Goal: Complete application form

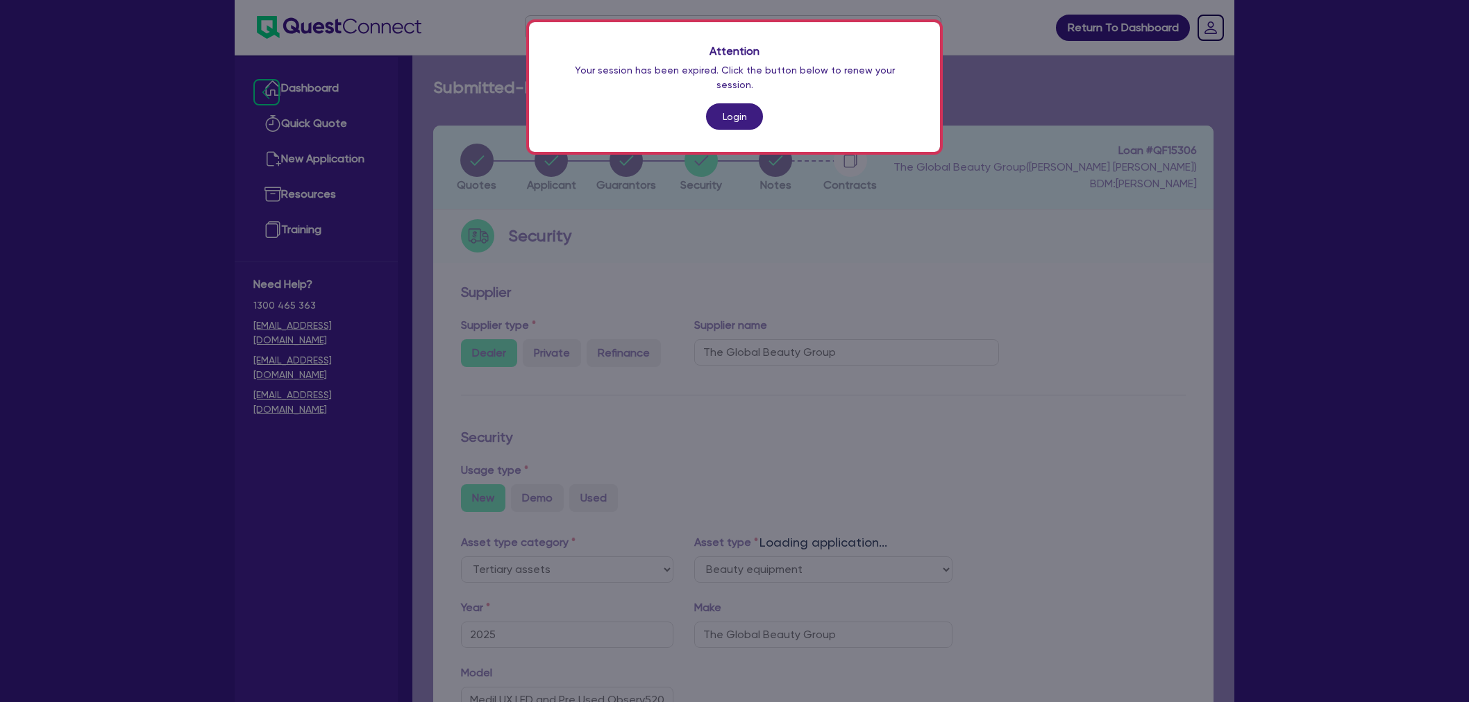
select select "TERTIARY_ASSETS"
select select "BEAUTY_EQUIPMENT"
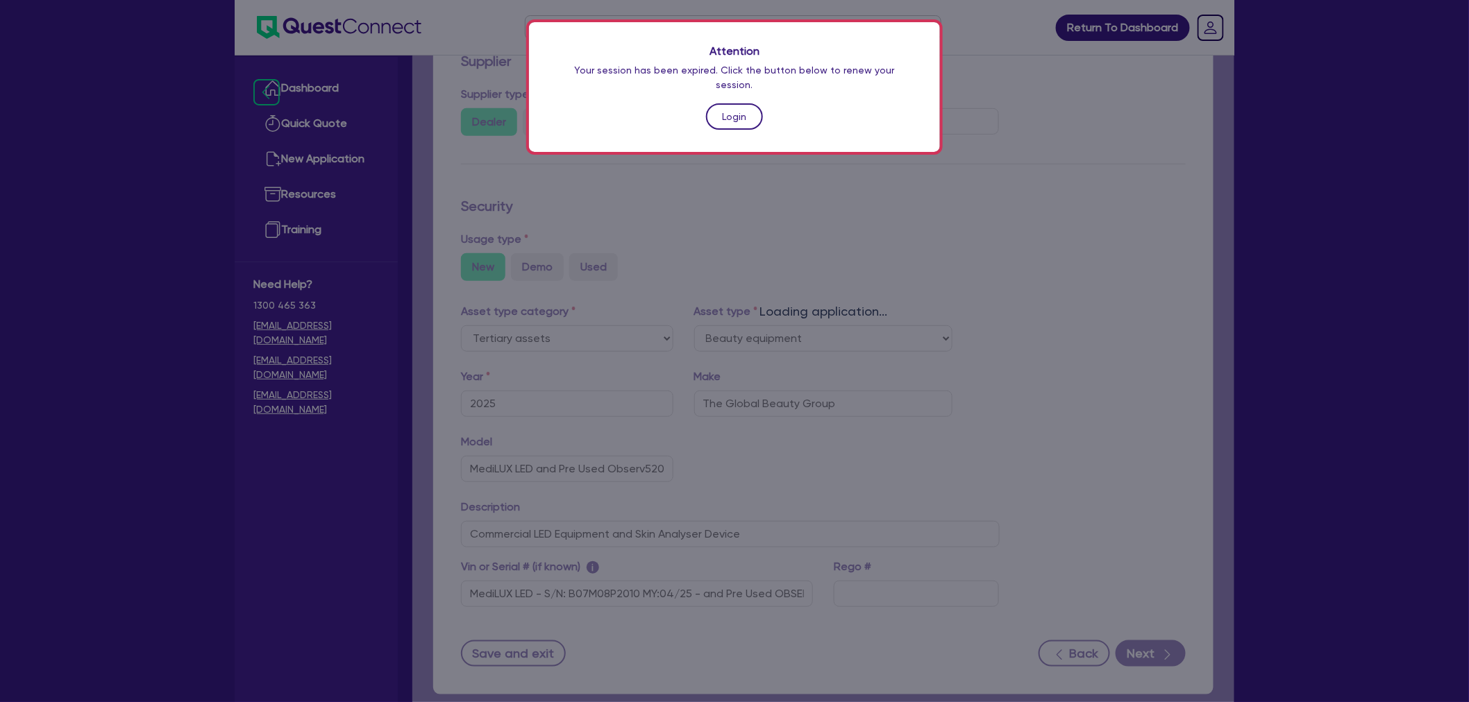
click at [754, 103] on link "Login" at bounding box center [734, 116] width 57 height 26
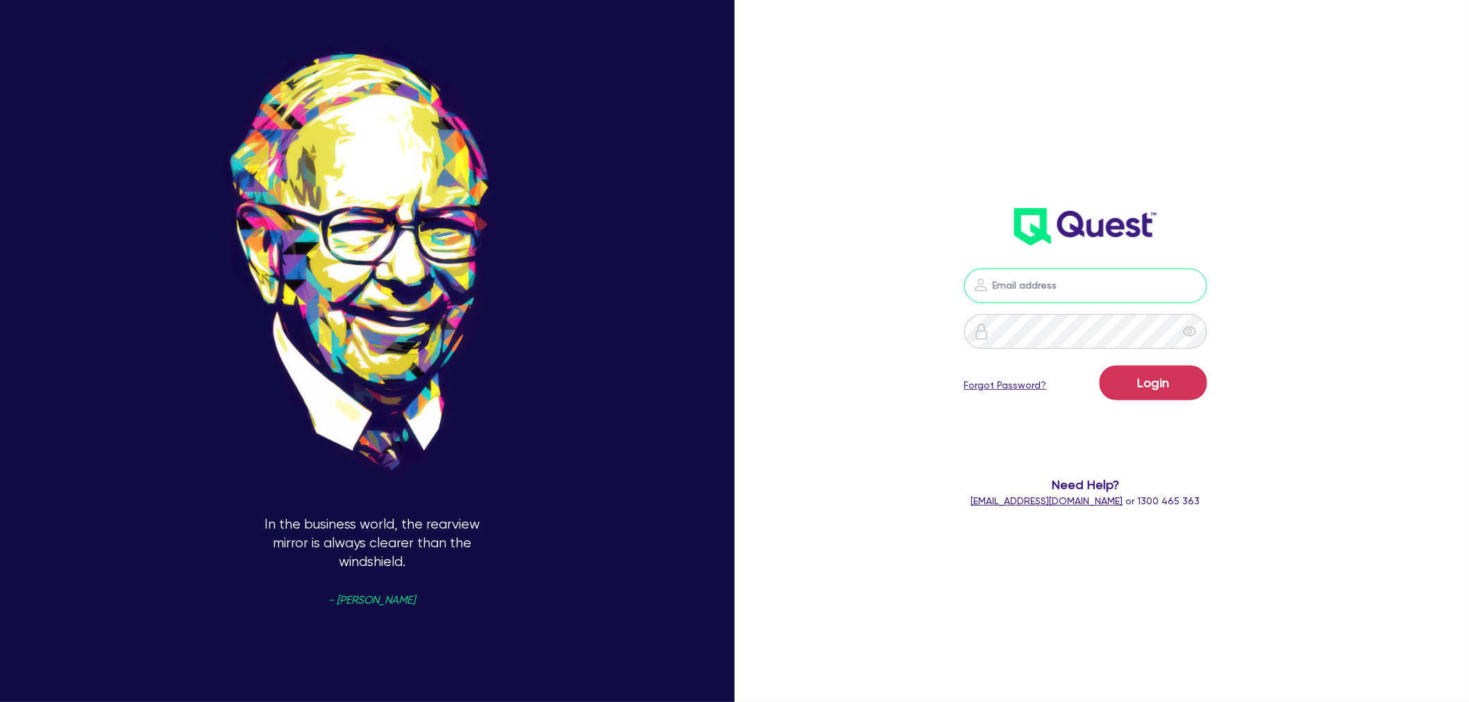
type input "[EMAIL_ADDRESS][PERSON_NAME][DOMAIN_NAME]"
click at [1135, 378] on button "Login" at bounding box center [1153, 383] width 108 height 35
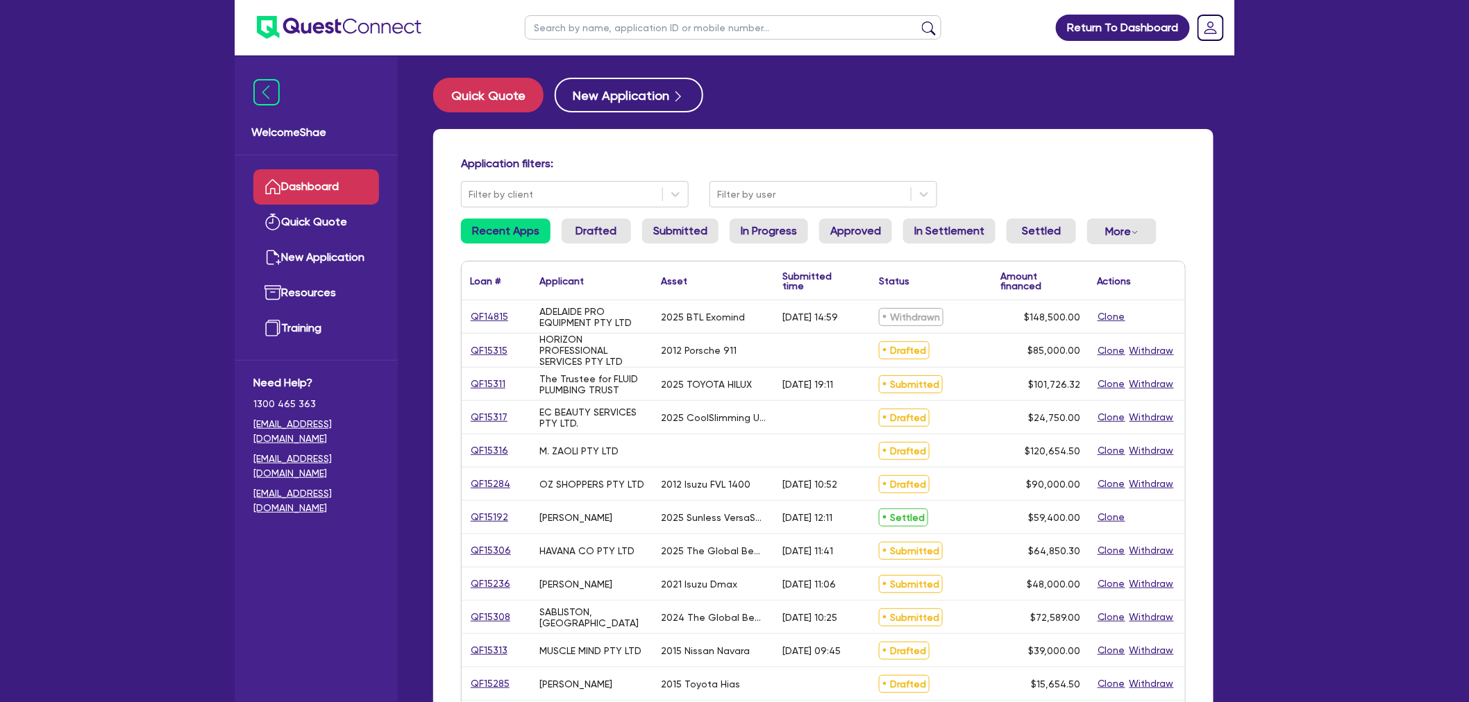
click at [620, 28] on input "text" at bounding box center [733, 27] width 416 height 24
type input "[PERSON_NAME]"
click at [918, 21] on button "submit" at bounding box center [929, 30] width 22 height 19
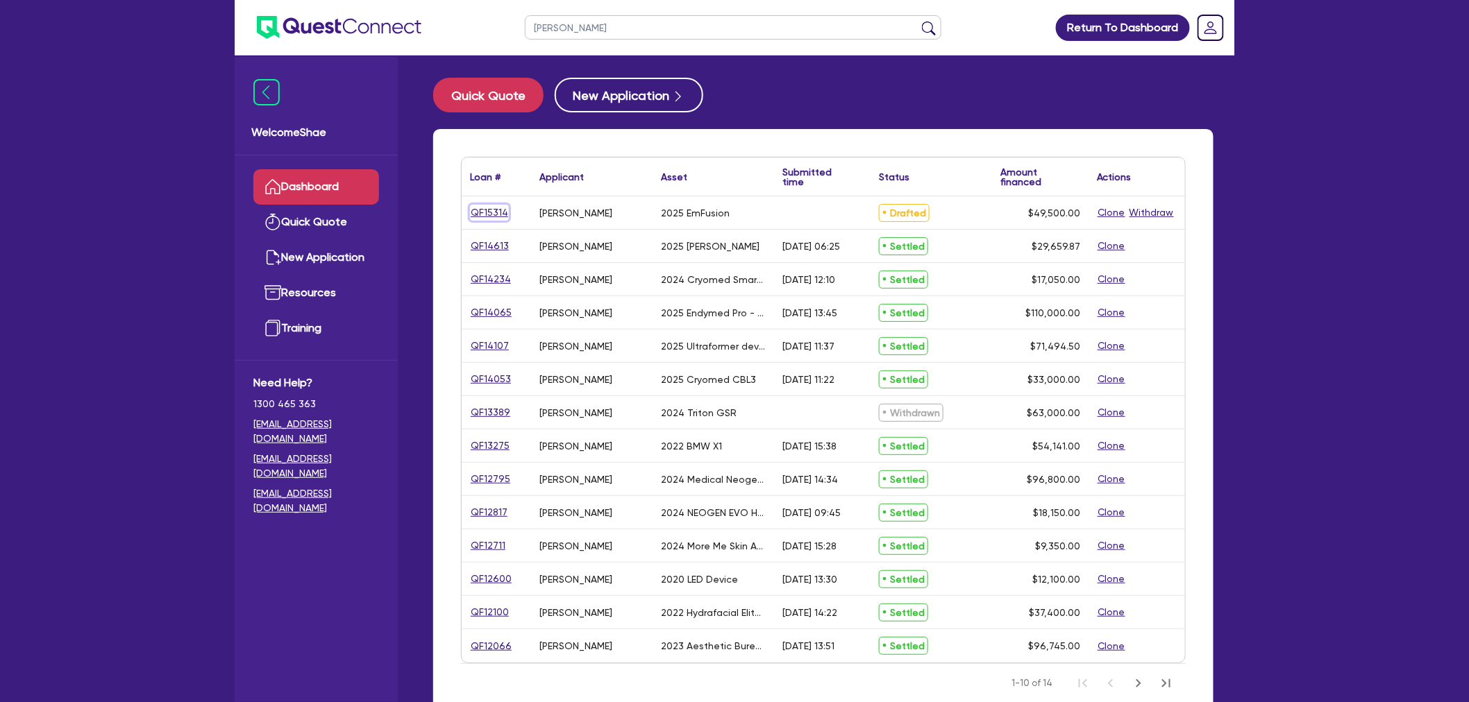
click at [491, 208] on link "QF15314" at bounding box center [489, 213] width 39 height 16
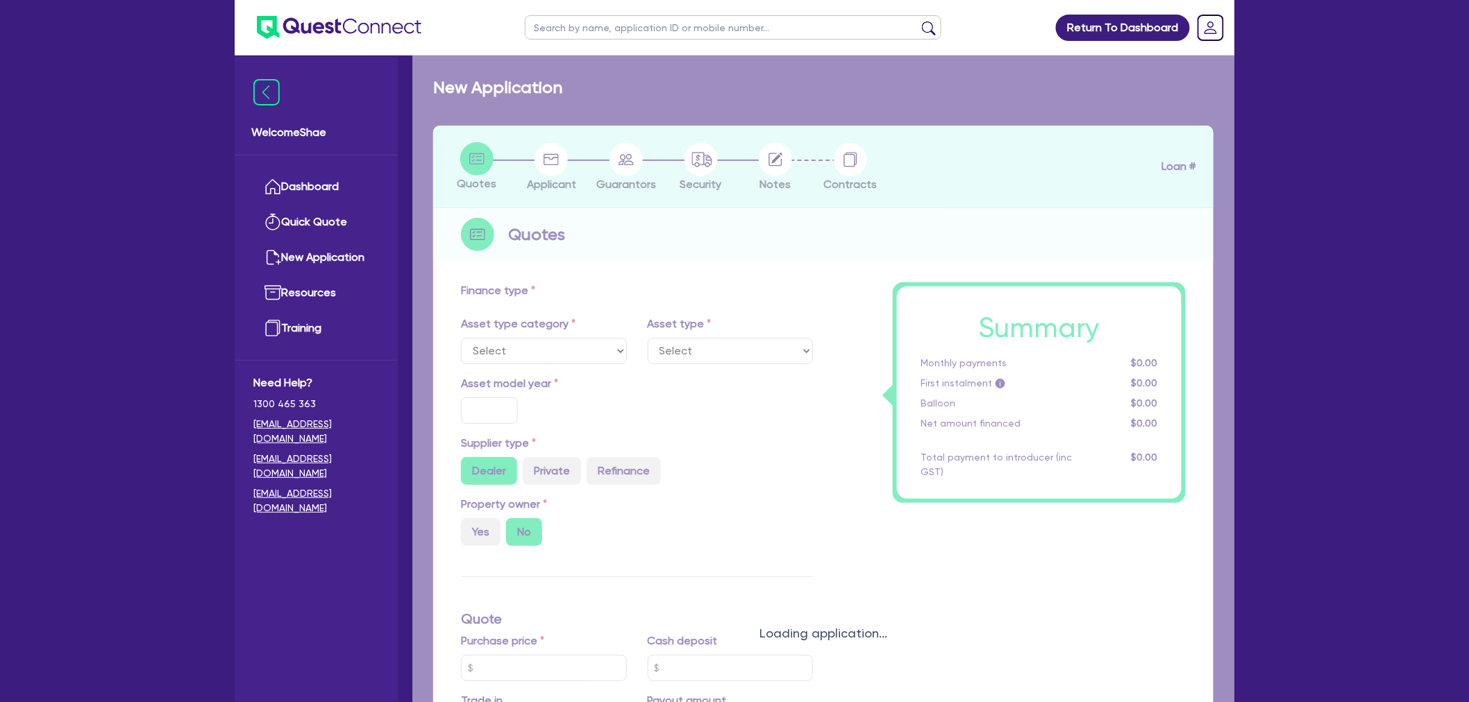
select select "TERTIARY_ASSETS"
type input "2025"
radio input "true"
type input "49,500"
type input "3"
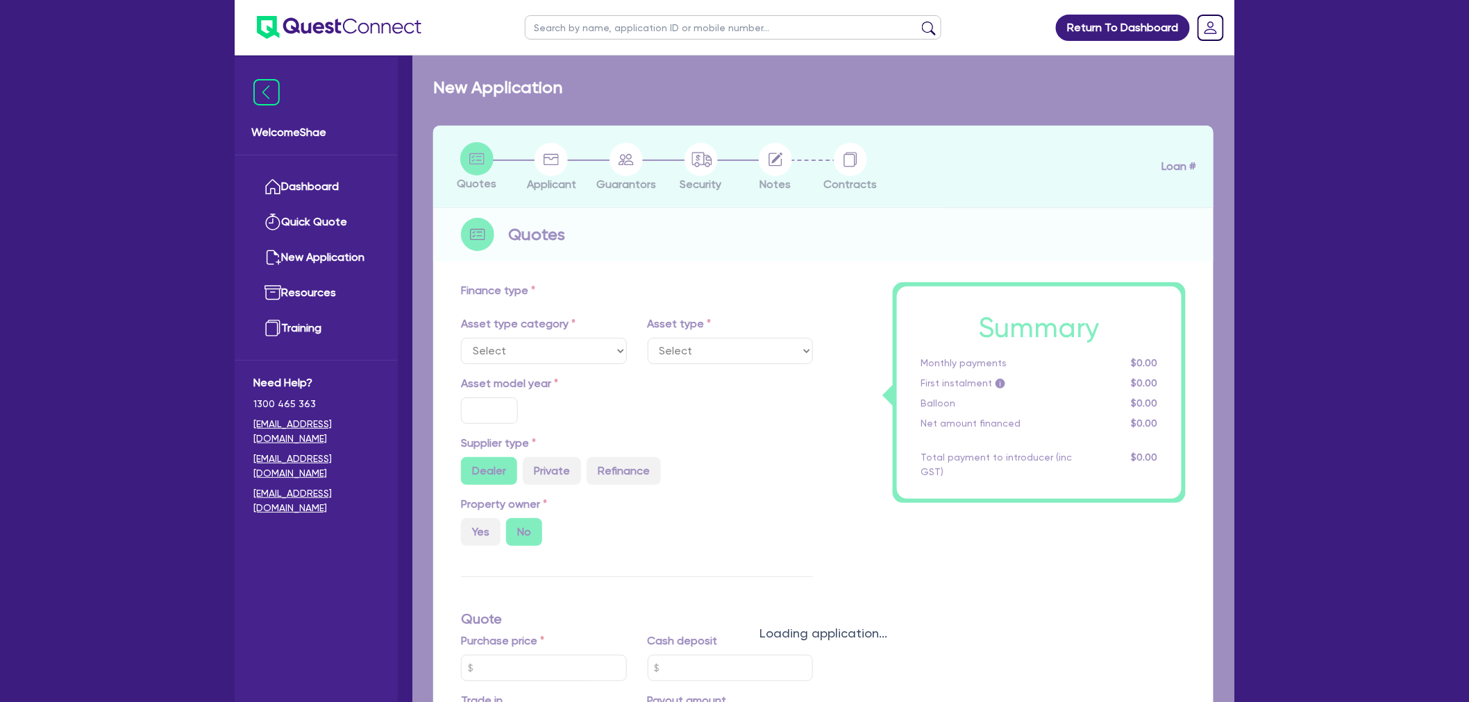
type input "1,485"
type input "11.39"
type input "500"
select select "BEAUTY_EQUIPMENT"
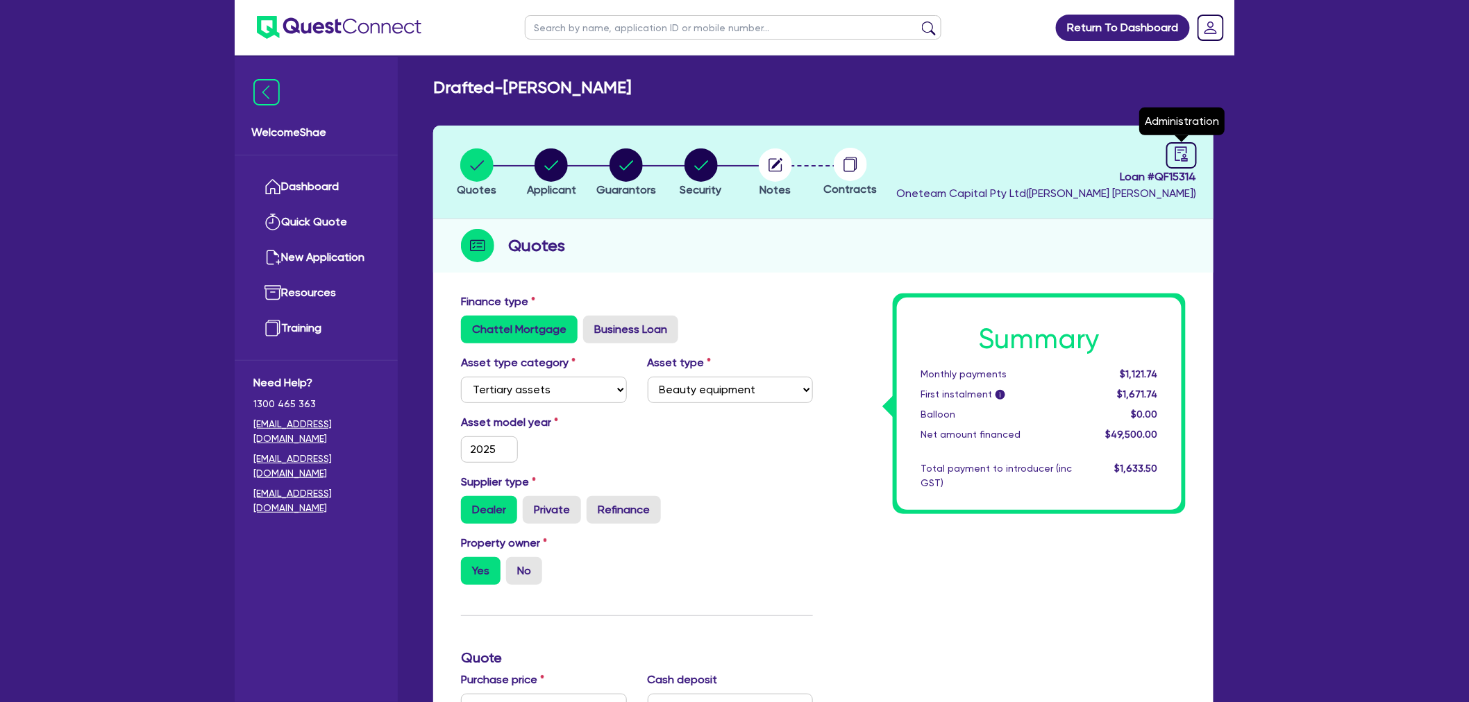
drag, startPoint x: 1178, startPoint y: 146, endPoint x: 1108, endPoint y: 220, distance: 102.1
click at [1180, 146] on icon "audit" at bounding box center [1181, 153] width 12 height 15
select select "DRAFTED_NEW"
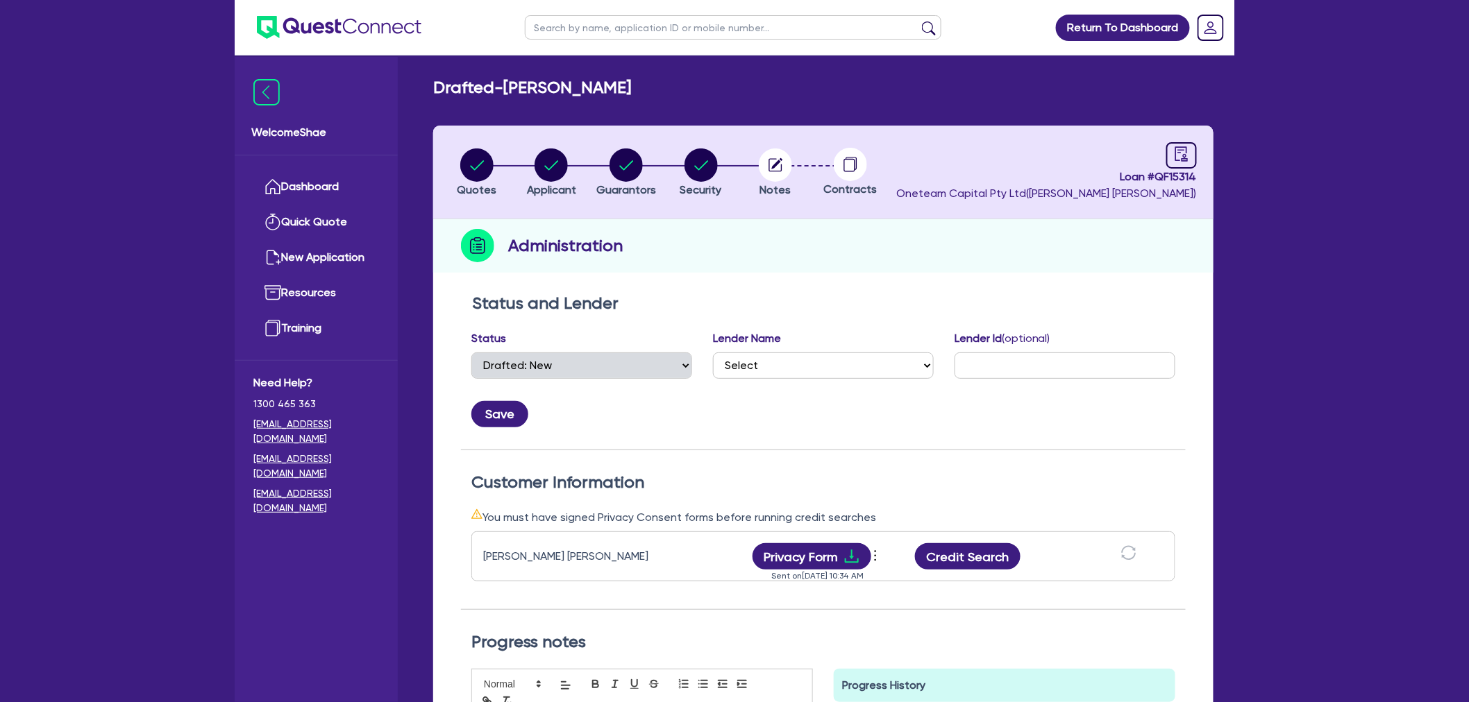
scroll to position [154, 0]
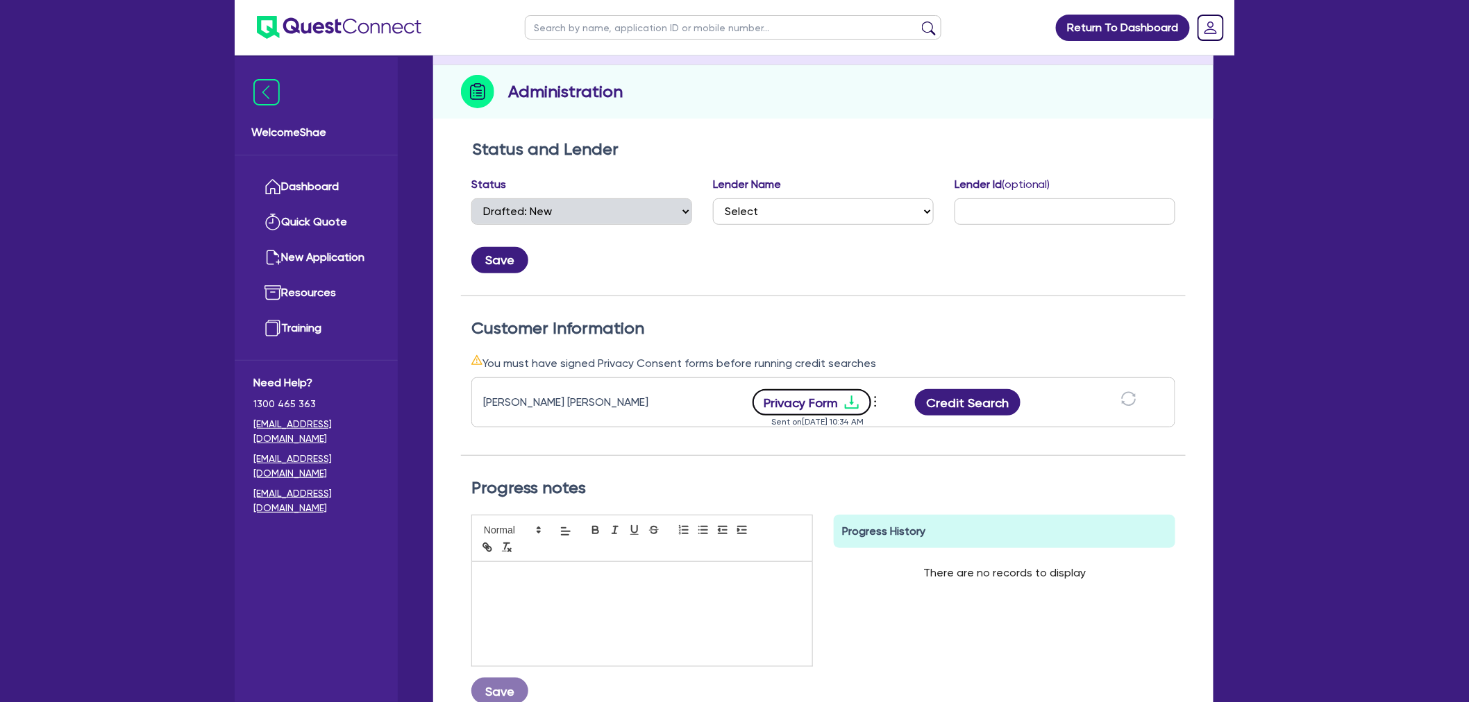
click at [836, 400] on button "Privacy Form" at bounding box center [811, 402] width 119 height 26
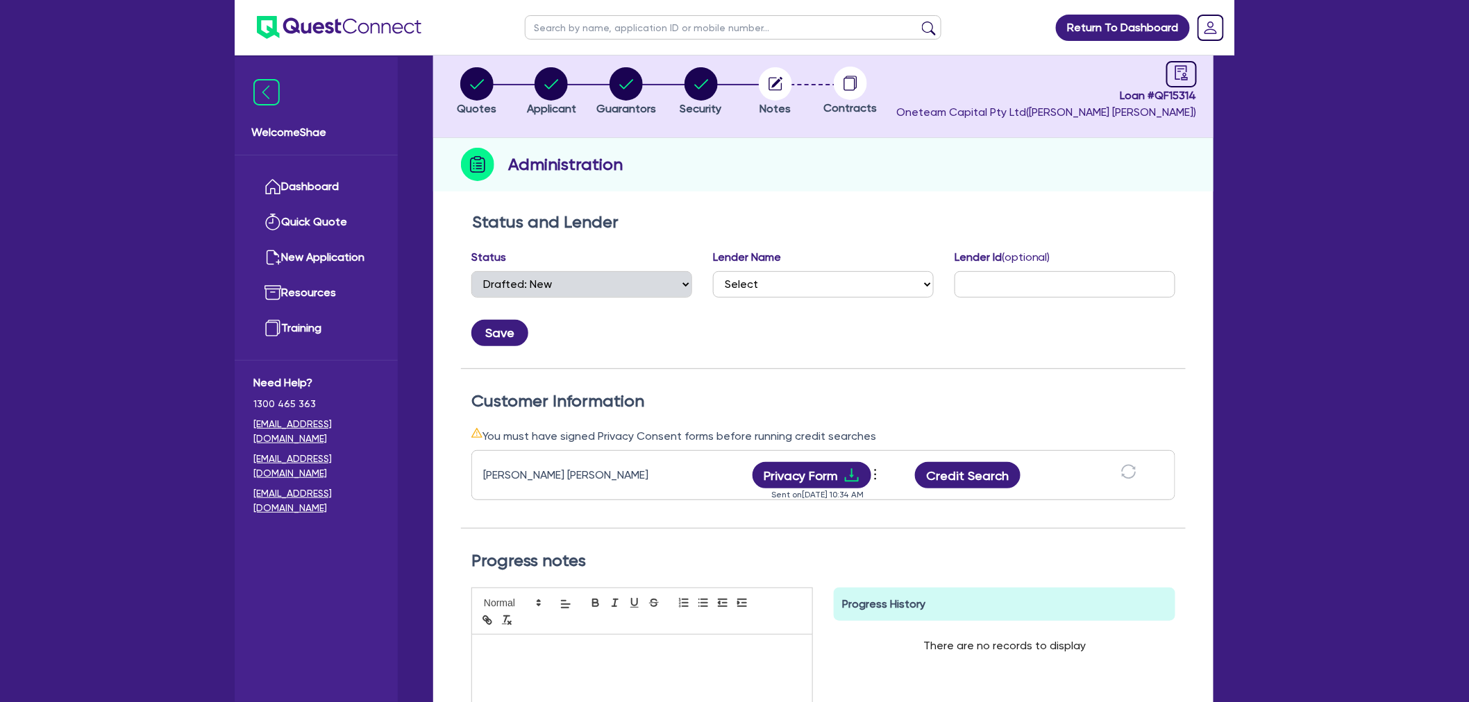
scroll to position [0, 0]
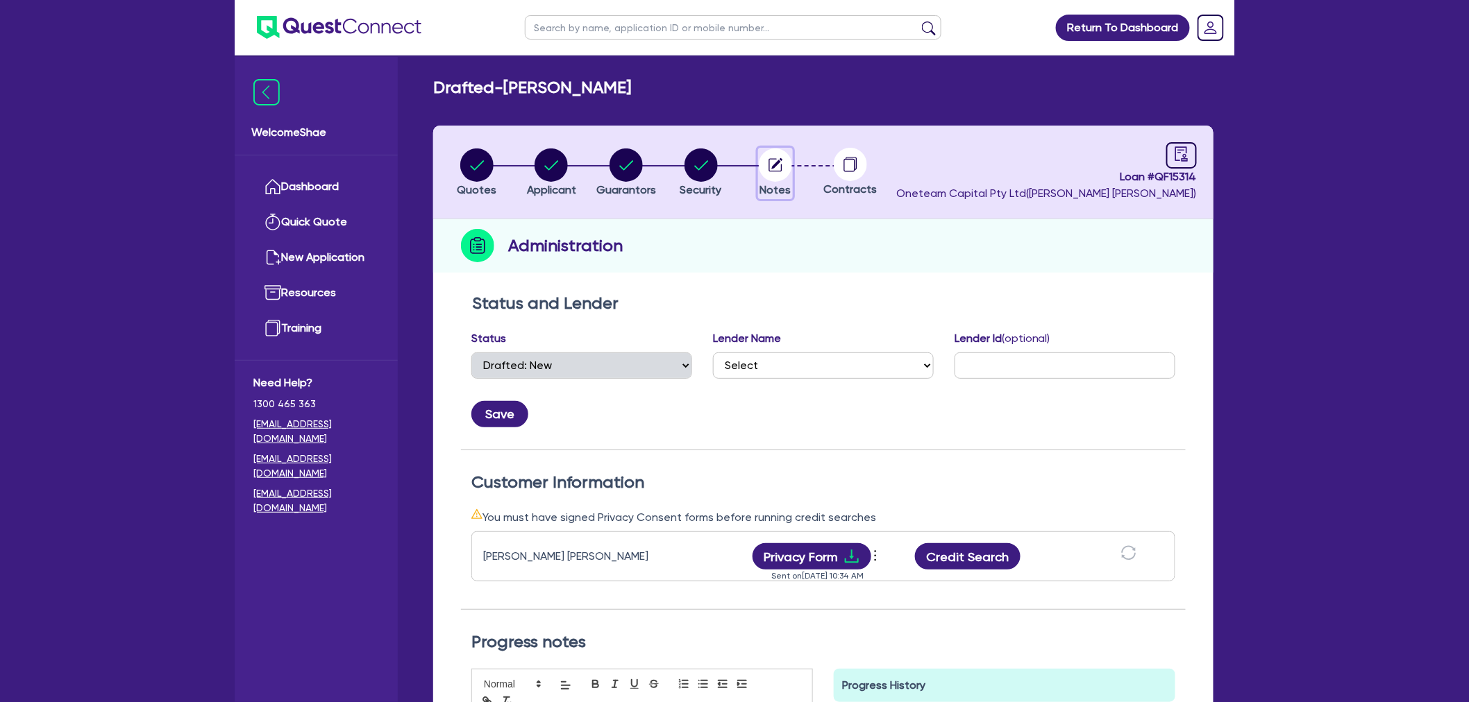
click at [790, 164] on circle "button" at bounding box center [775, 165] width 33 height 33
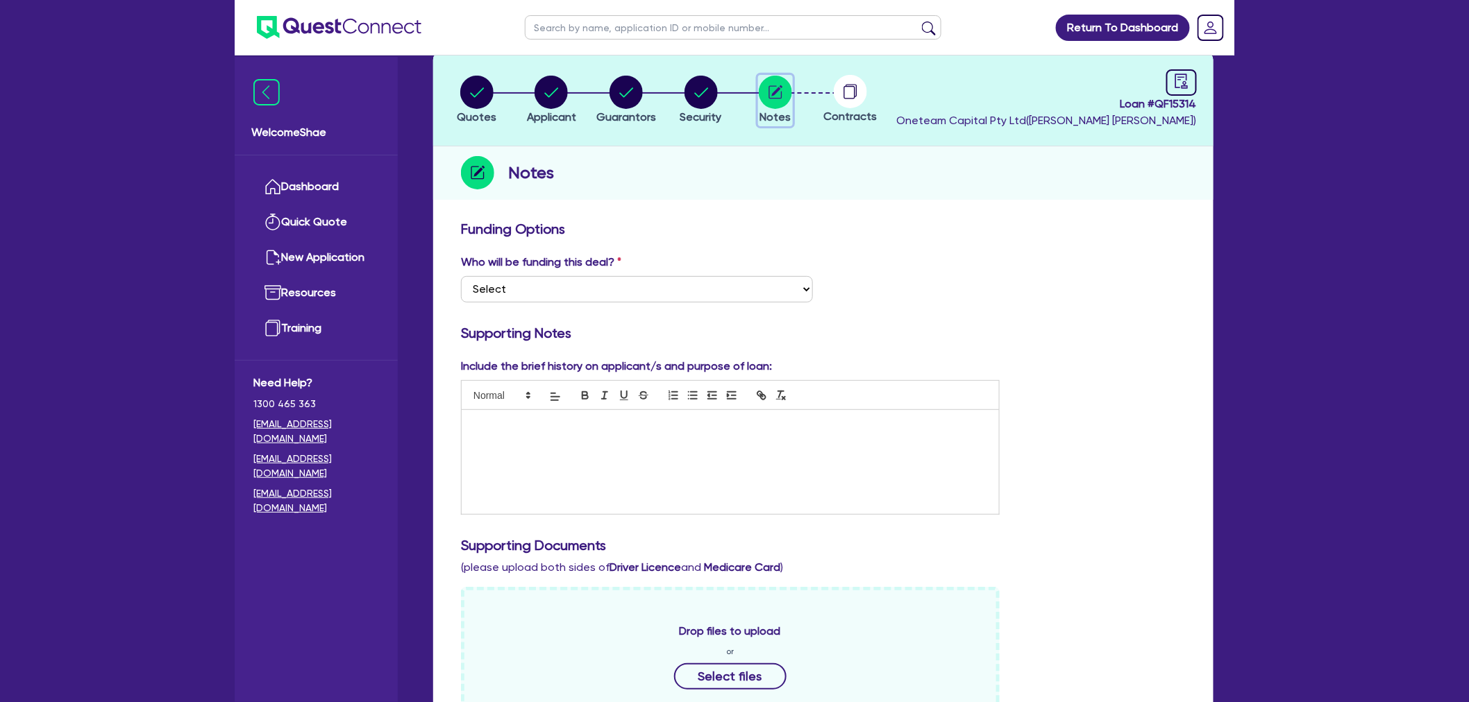
scroll to position [231, 0]
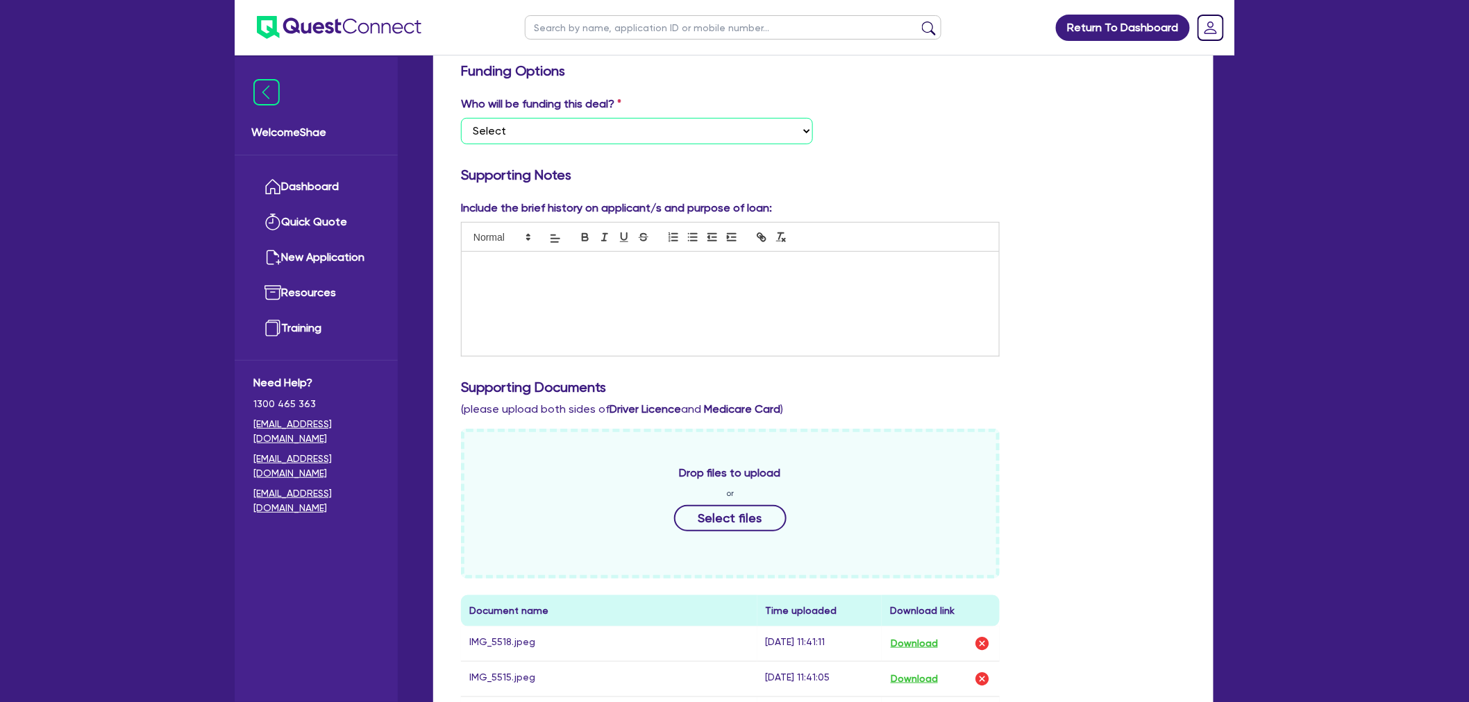
click at [694, 128] on select "Select I want Quest to fund 100% I will fund 100% I will co-fund with Quest Oth…" at bounding box center [637, 131] width 352 height 26
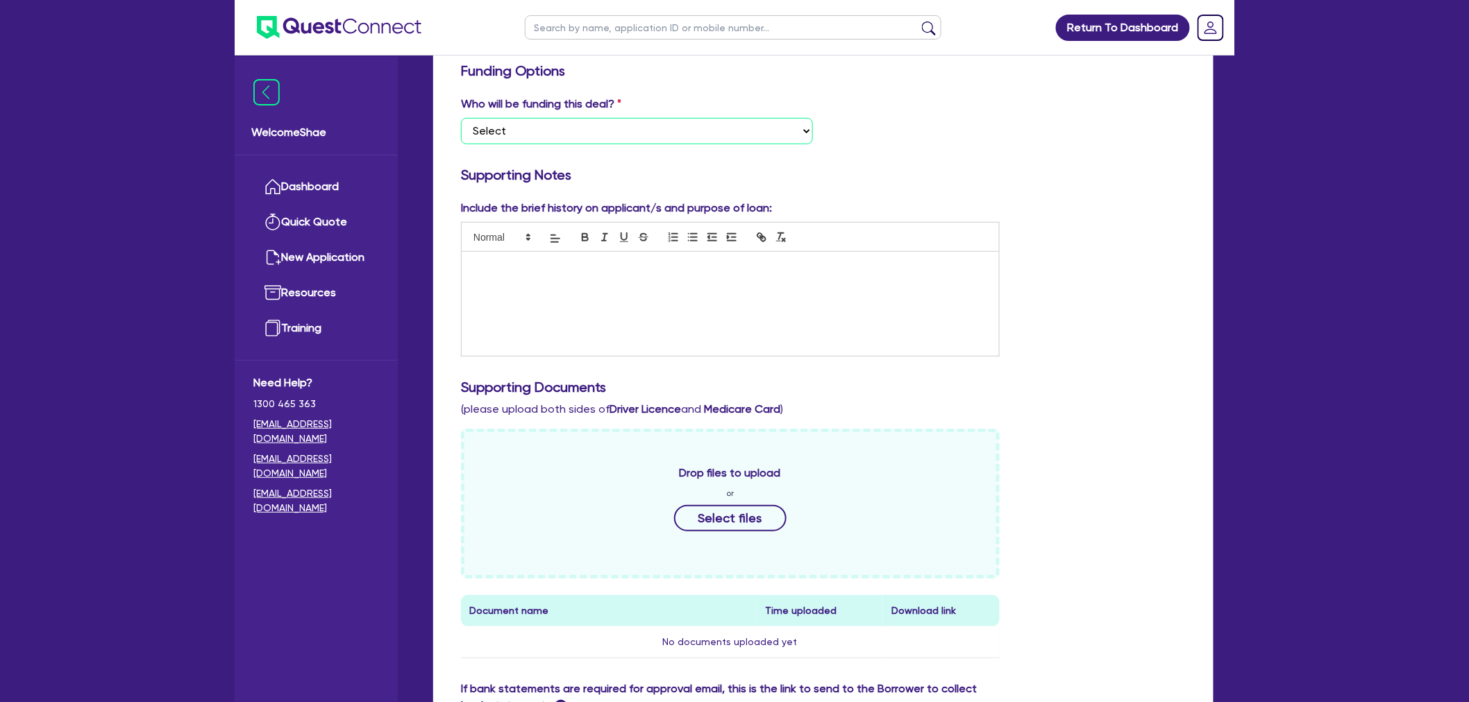
select select "Other"
click at [461, 118] on select "Select I want Quest to fund 100% I will fund 100% I will co-fund with Quest Oth…" at bounding box center [637, 131] width 352 height 26
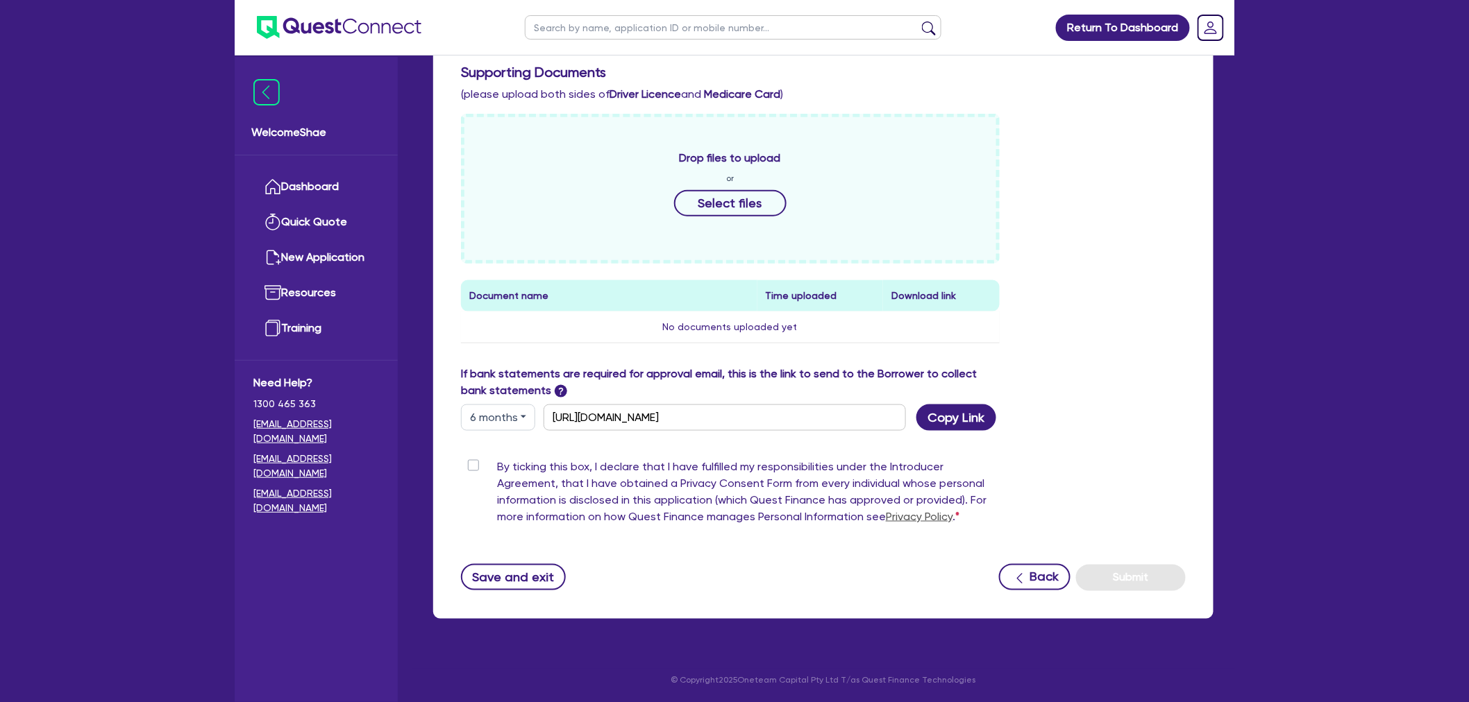
click at [497, 466] on label "By ticking this box, I declare that I have fulfilled my responsibilities under …" at bounding box center [748, 495] width 502 height 72
click at [472, 466] on input "By ticking this box, I declare that I have fulfilled my responsibilities under …" at bounding box center [466, 465] width 11 height 13
checkbox input "true"
click at [1148, 575] on button "Submit" at bounding box center [1131, 578] width 110 height 26
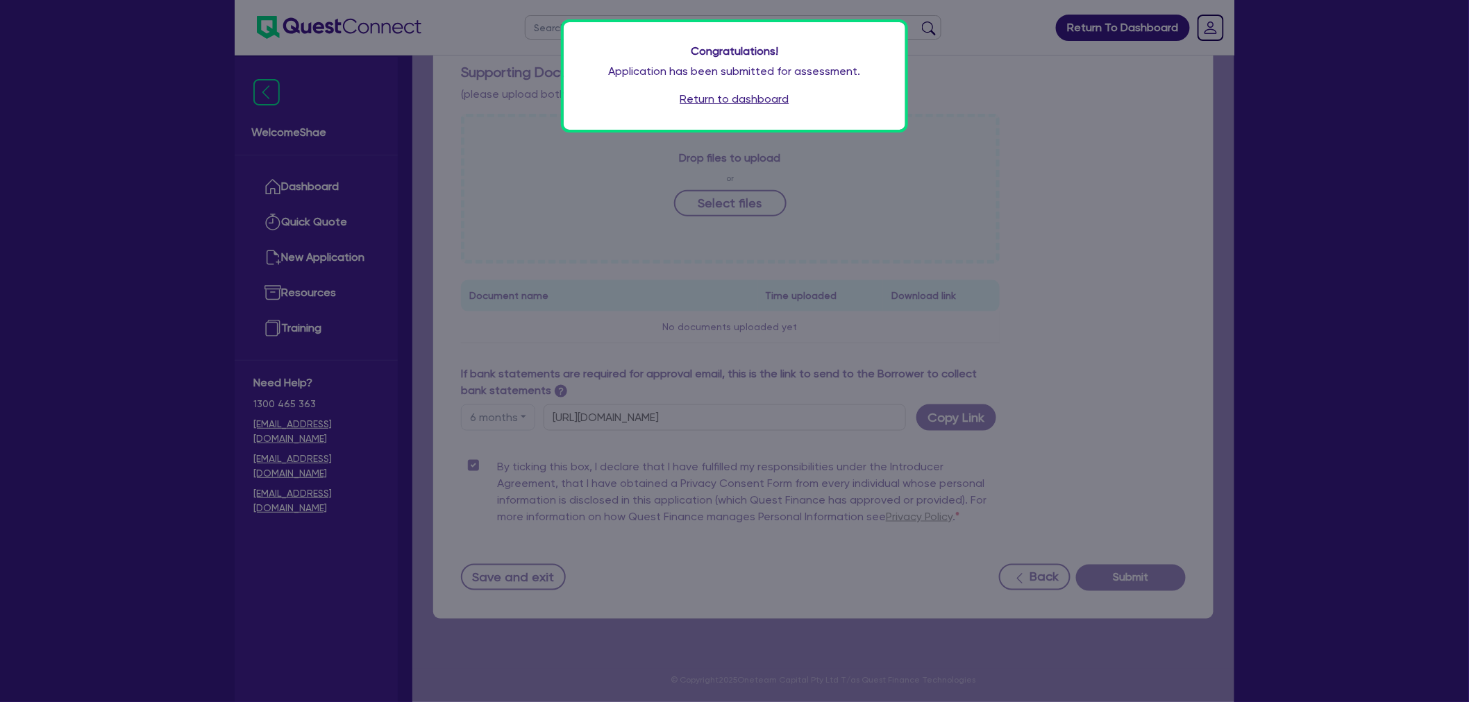
click at [757, 102] on link "Return to dashboard" at bounding box center [734, 99] width 109 height 17
